Goal: Information Seeking & Learning: Learn about a topic

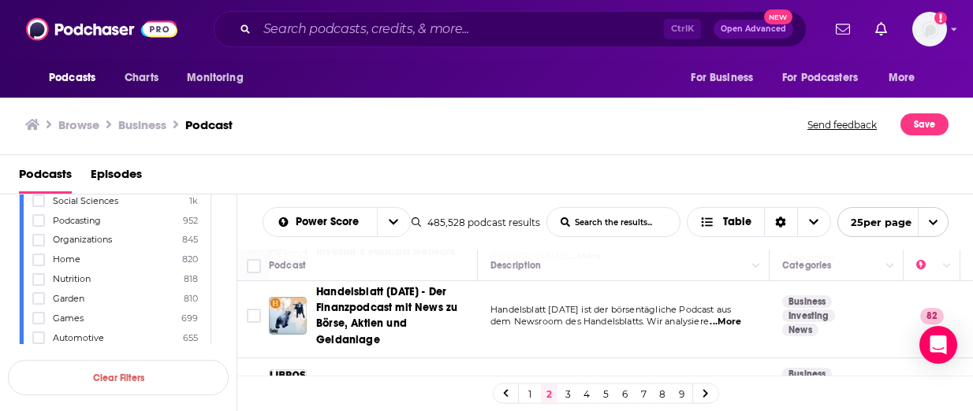
scroll to position [1357, 0]
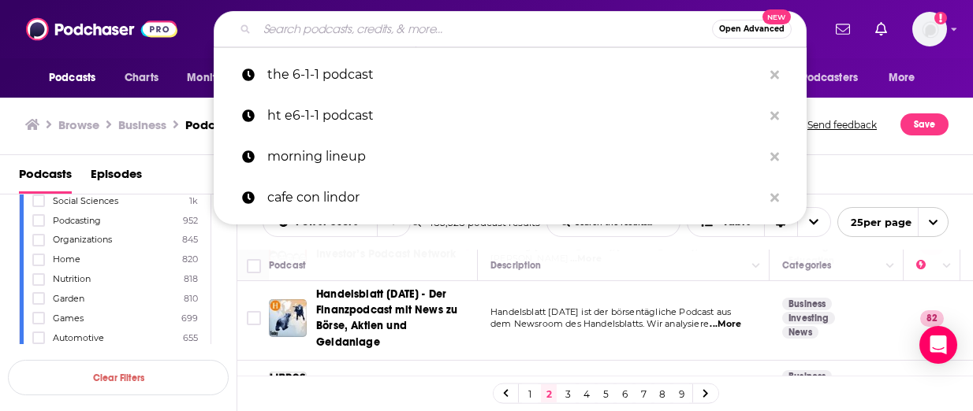
click at [345, 31] on input "Search podcasts, credits, & more..." at bounding box center [484, 29] width 455 height 25
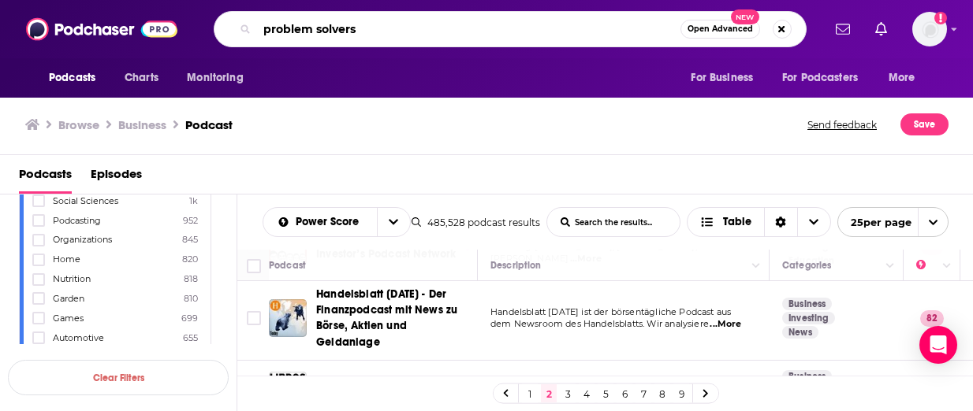
type input "problem solvers"
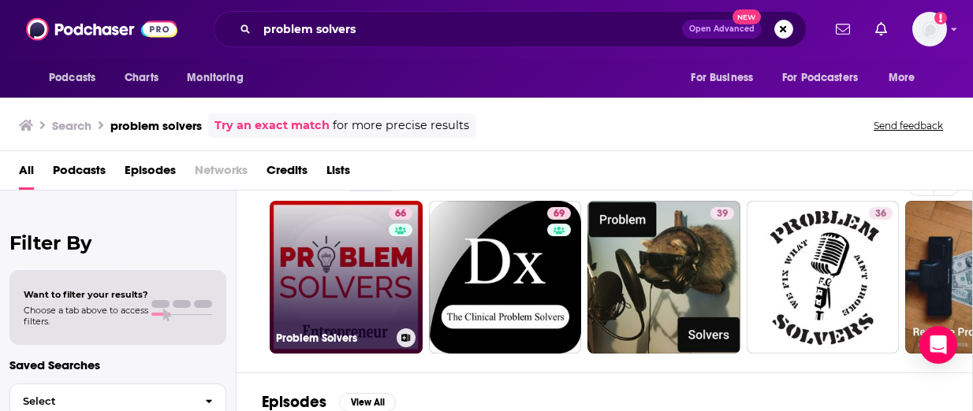
scroll to position [37, 0]
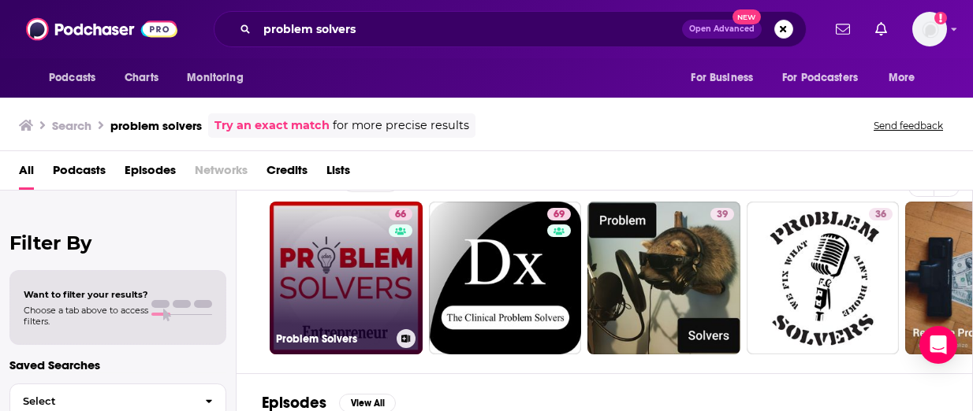
click at [356, 287] on link "66 Problem Solvers" at bounding box center [346, 278] width 153 height 153
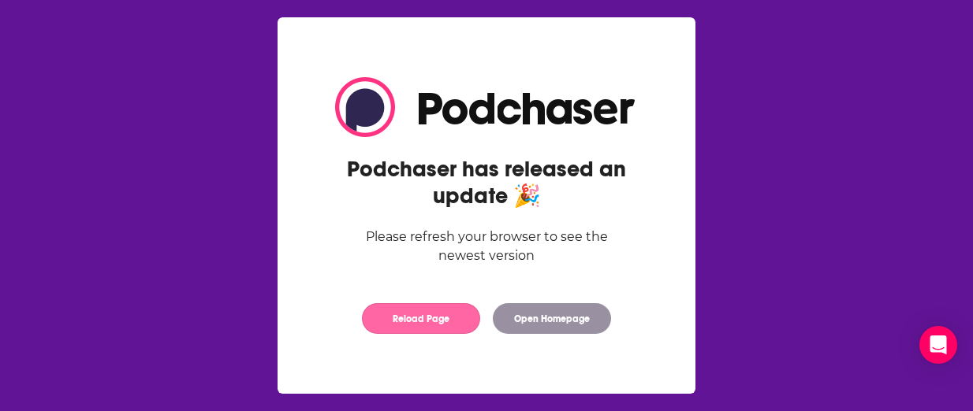
click at [400, 322] on button "Reload Page" at bounding box center [421, 318] width 118 height 31
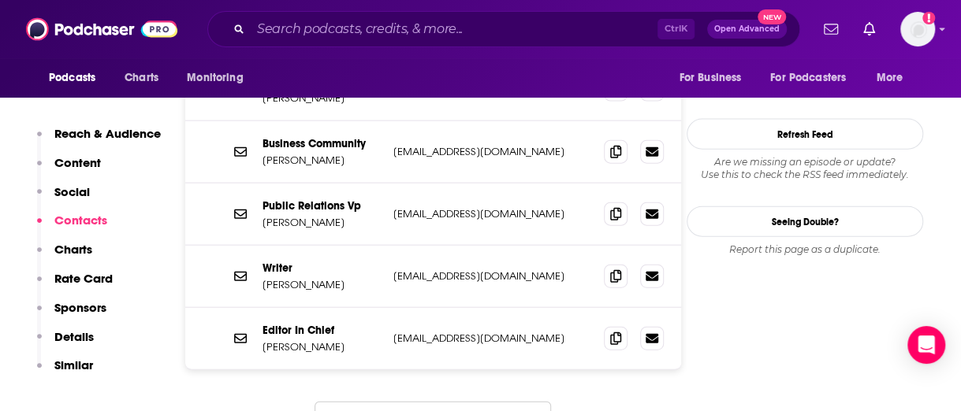
scroll to position [1645, 0]
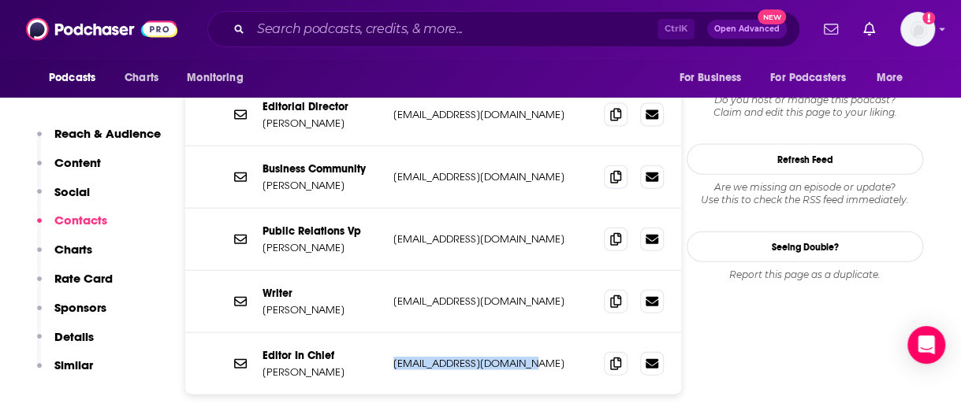
drag, startPoint x: 390, startPoint y: 301, endPoint x: 517, endPoint y: 304, distance: 126.9
click at [517, 333] on div "Editor In Chief Jason Feifer jfeifer@entrepreneur.com jfeifer@entrepreneur.com" at bounding box center [433, 363] width 496 height 61
copy p "jfeifer@entrepreneur.com"
drag, startPoint x: 358, startPoint y: 16, endPoint x: 352, endPoint y: 32, distance: 17.0
click at [352, 32] on div "Ctrl K Open Advanced New" at bounding box center [503, 29] width 593 height 36
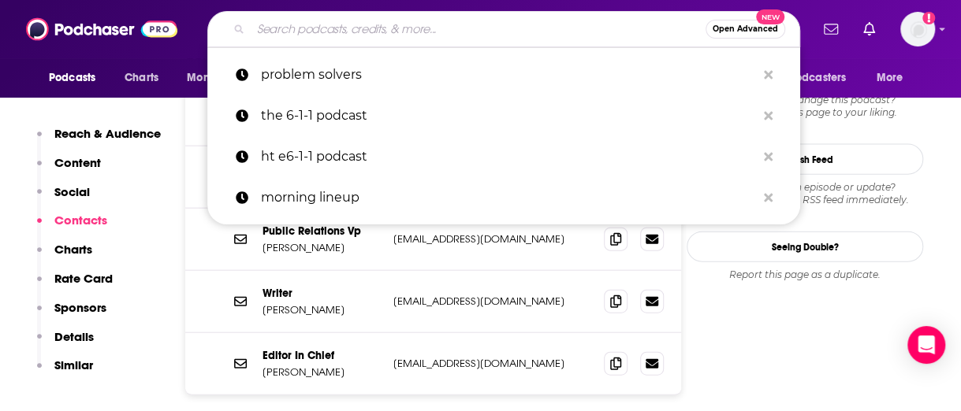
click at [352, 32] on input "Search podcasts, credits, & more..." at bounding box center [478, 29] width 455 height 25
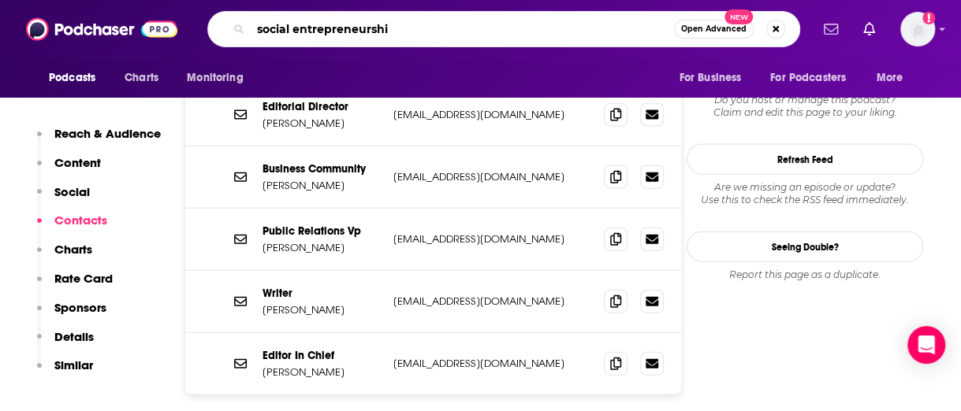
type input "social entrepreneurship"
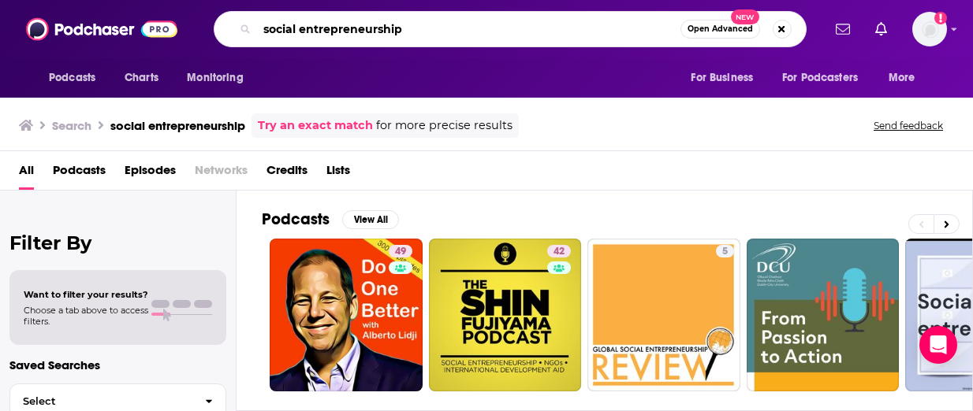
click at [429, 39] on input "social entrepreneurship" at bounding box center [468, 29] width 423 height 25
type input "social entrepreneurship podcast"
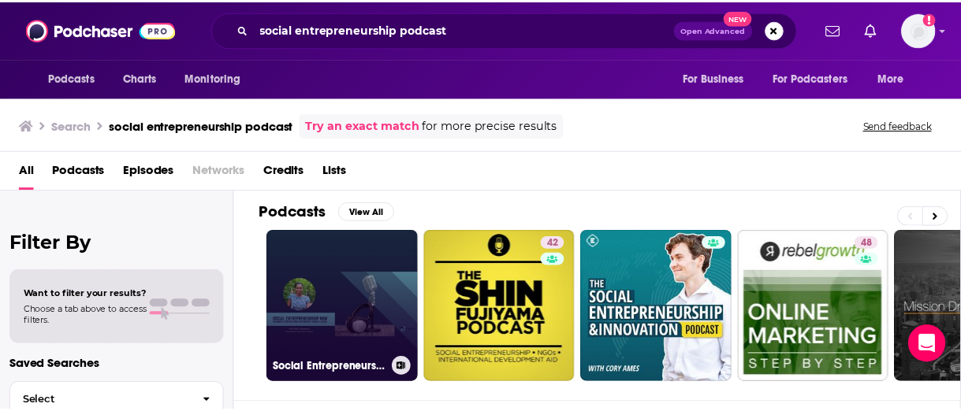
scroll to position [9, 0]
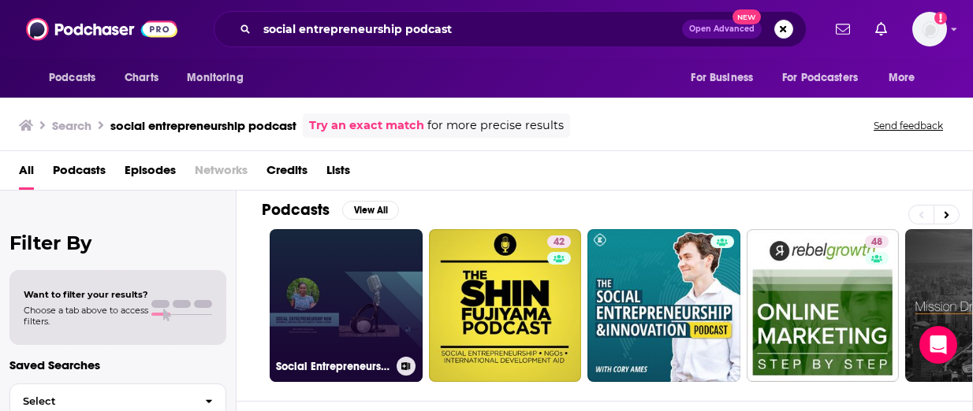
click at [316, 286] on link "Social Entrepreneurship Now Podcast" at bounding box center [346, 305] width 153 height 153
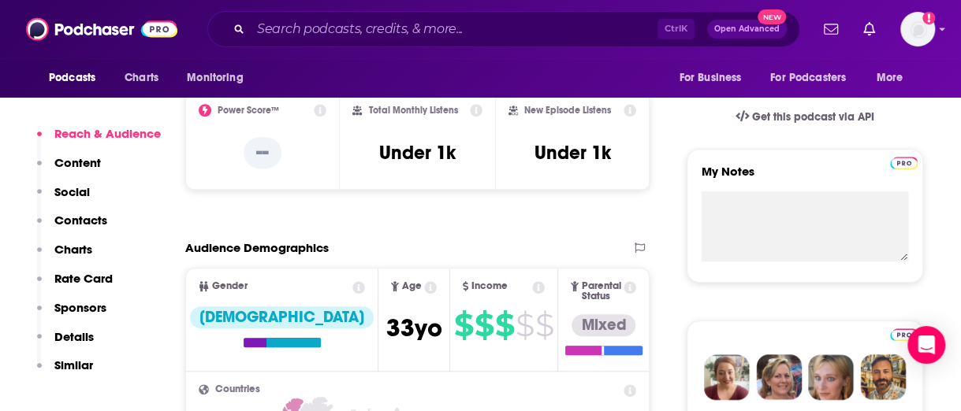
scroll to position [560, 0]
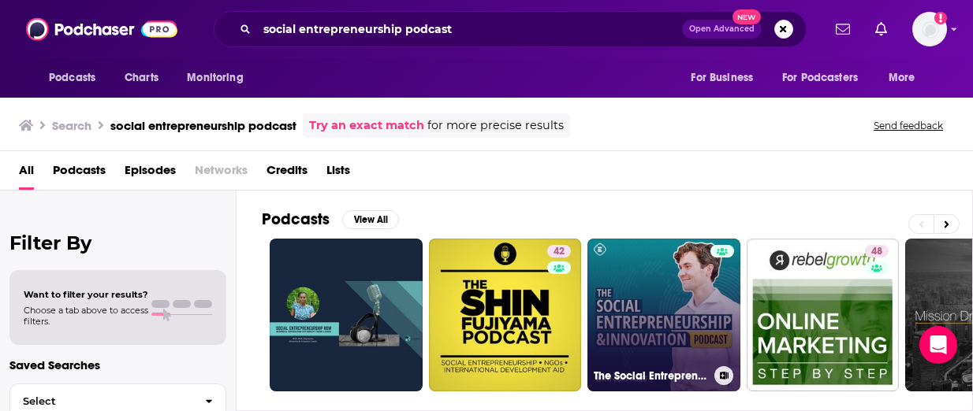
click at [647, 319] on link "The Social Entrepreneurship & Innovation Podcast" at bounding box center [663, 315] width 153 height 153
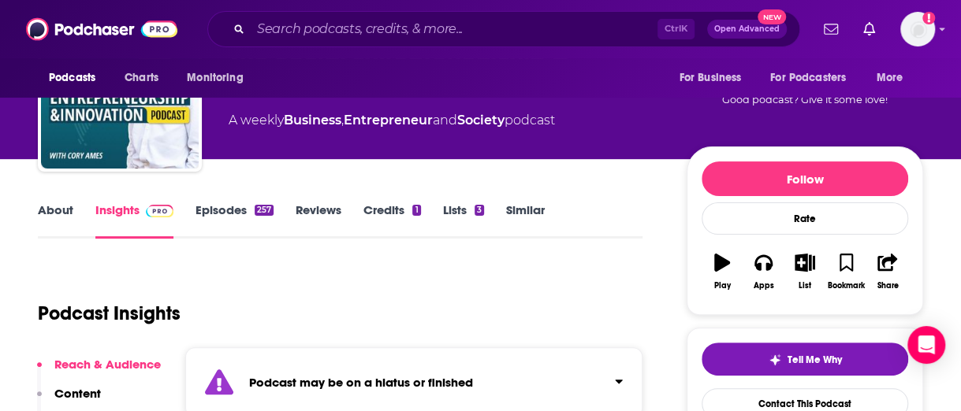
scroll to position [81, 0]
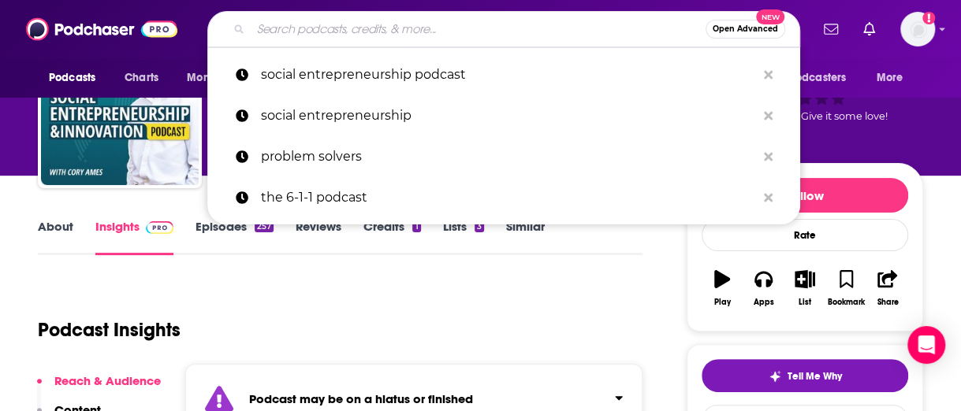
click at [337, 28] on input "Search podcasts, credits, & more..." at bounding box center [478, 29] width 455 height 25
paste input "Social Entrepreneurship podcast"
type input "Social Entrepreneurship podcast"
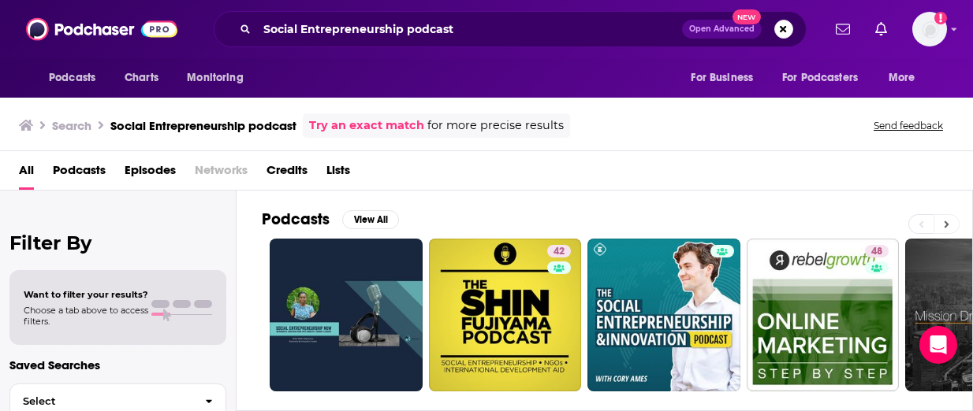
click at [947, 221] on icon at bounding box center [946, 224] width 5 height 7
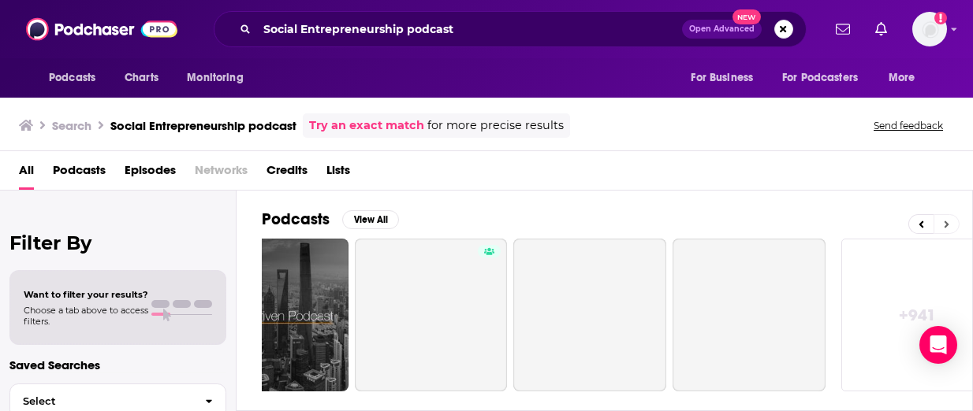
scroll to position [0, 710]
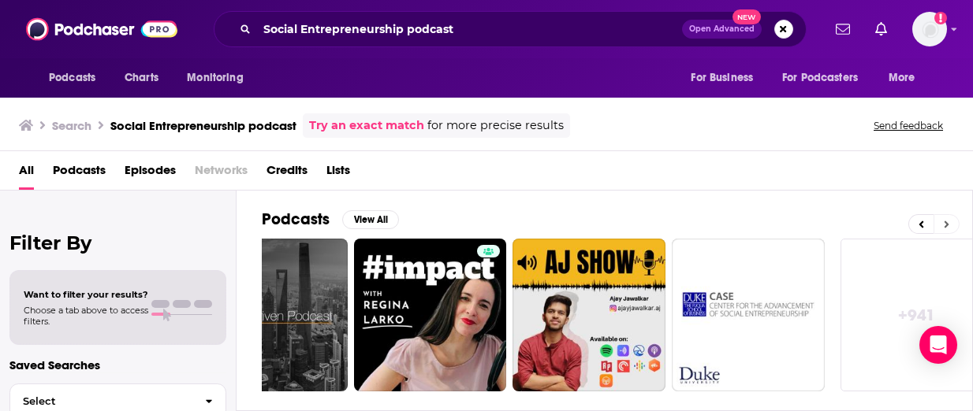
click at [947, 221] on icon at bounding box center [946, 224] width 5 height 7
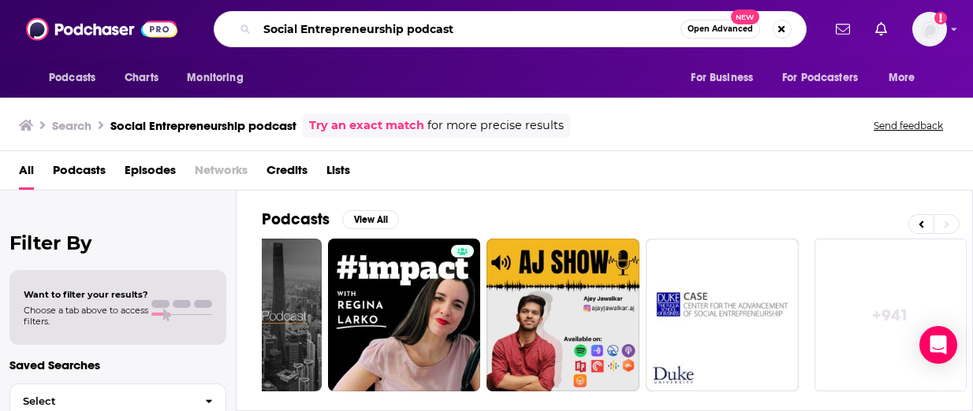
click at [491, 20] on input "Social Entrepreneurship podcast" at bounding box center [468, 29] width 423 height 25
type input "my first million"
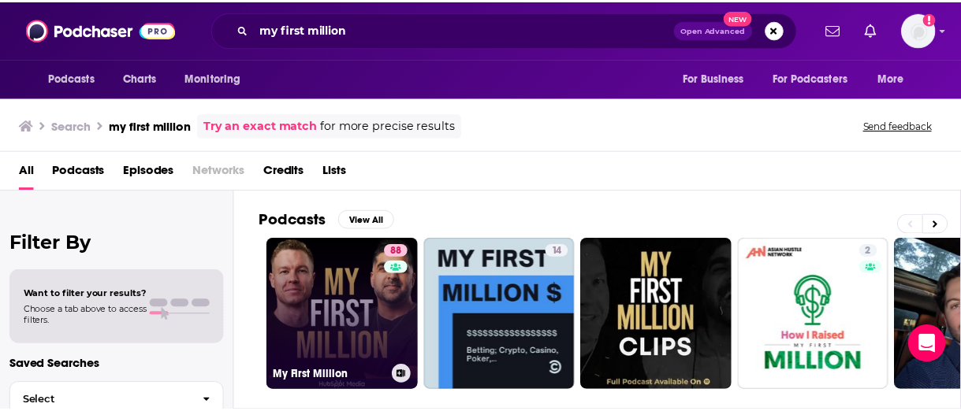
scroll to position [57, 0]
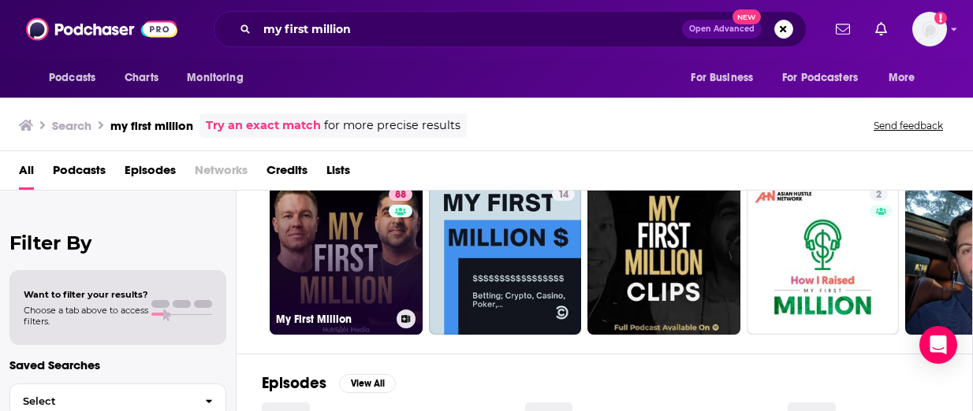
click at [326, 251] on link "88 My First Million" at bounding box center [346, 258] width 153 height 153
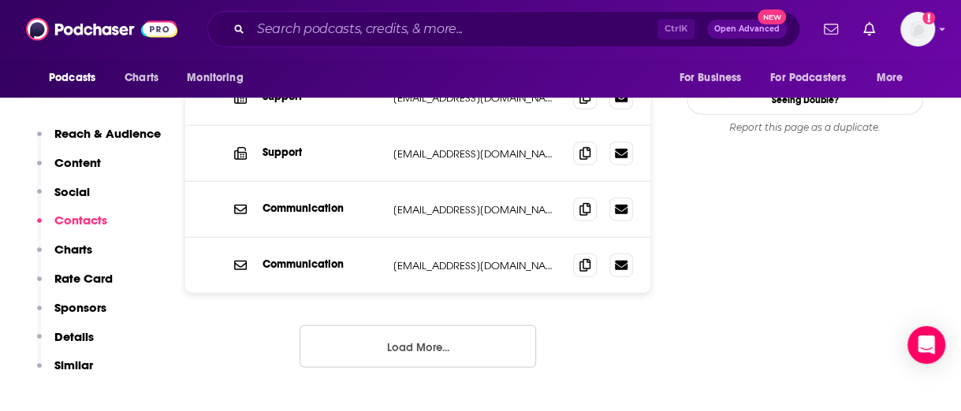
scroll to position [1795, 0]
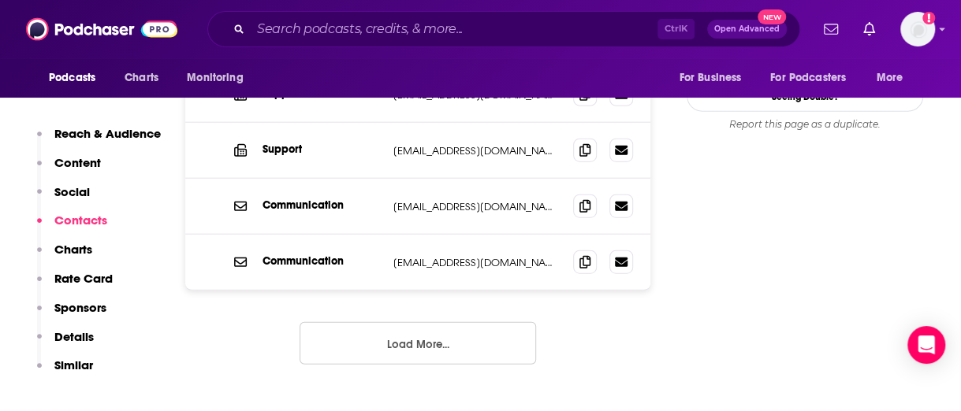
click at [421, 322] on button "Load More..." at bounding box center [418, 343] width 236 height 43
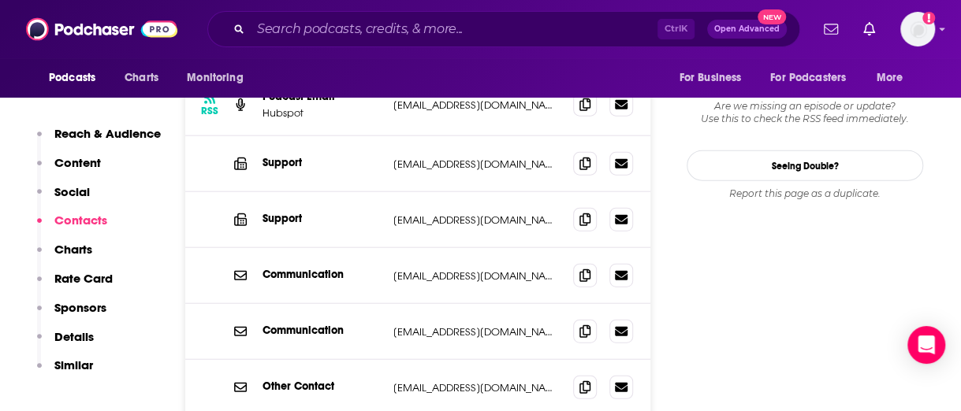
scroll to position [1787, 0]
